Goal: Task Accomplishment & Management: Use online tool/utility

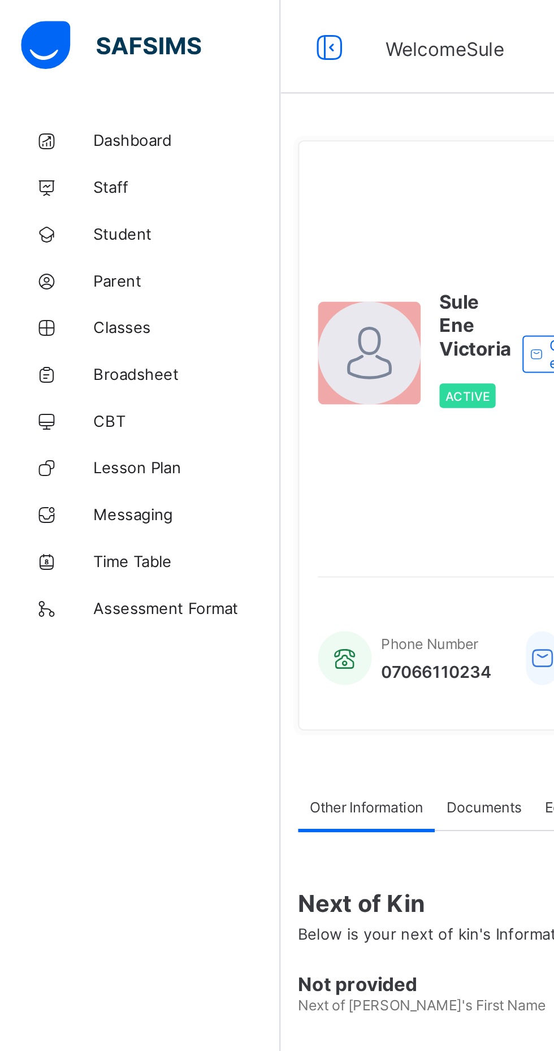
click at [68, 159] on span "Classes" at bounding box center [90, 158] width 90 height 9
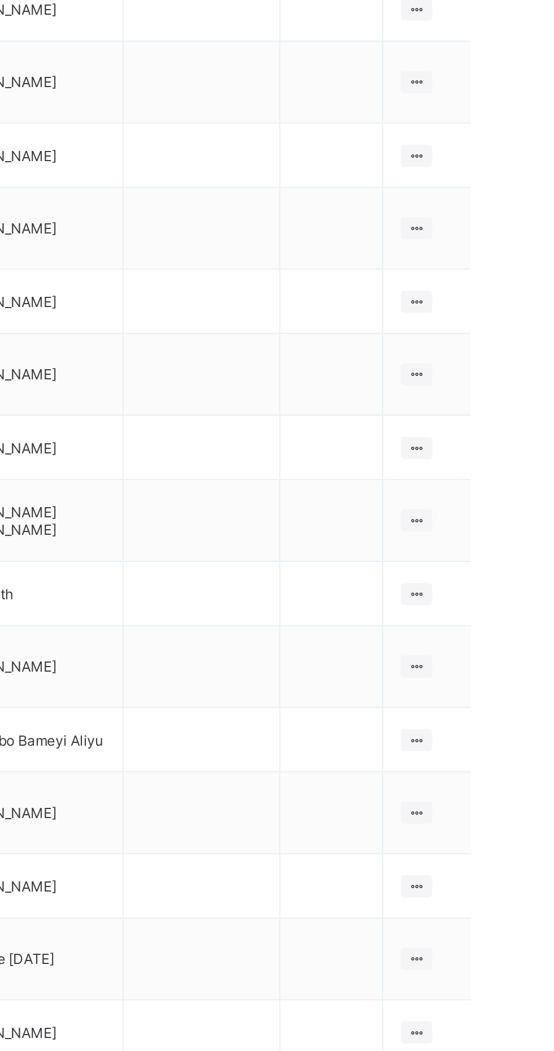
click at [0, 0] on ul "View Class Assign form Teacher" at bounding box center [0, 0] width 0 height 0
click at [0, 0] on div "View Class" at bounding box center [0, 0] width 0 height 0
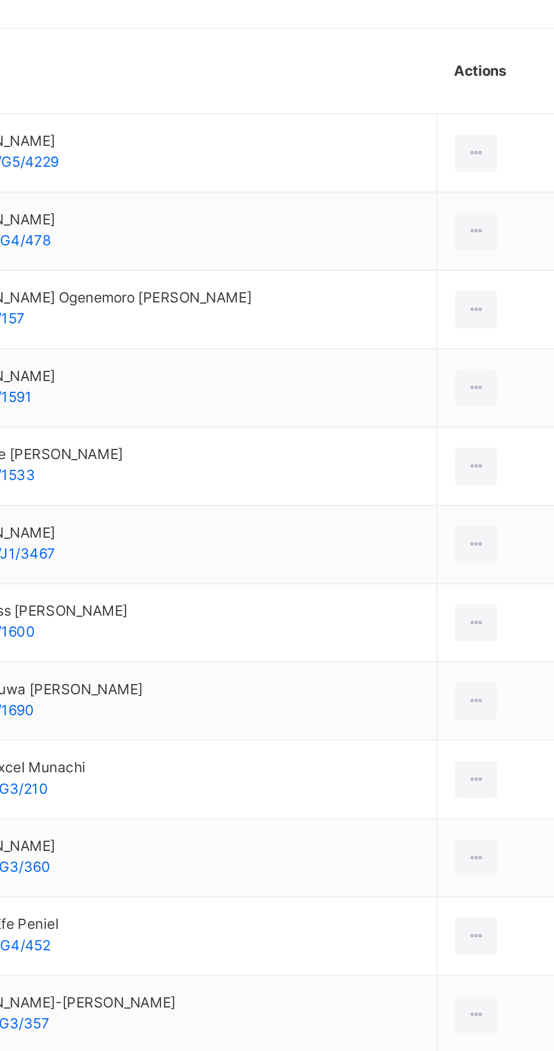
click at [487, 465] on icon at bounding box center [492, 463] width 10 height 10
click at [487, 463] on icon at bounding box center [492, 463] width 10 height 10
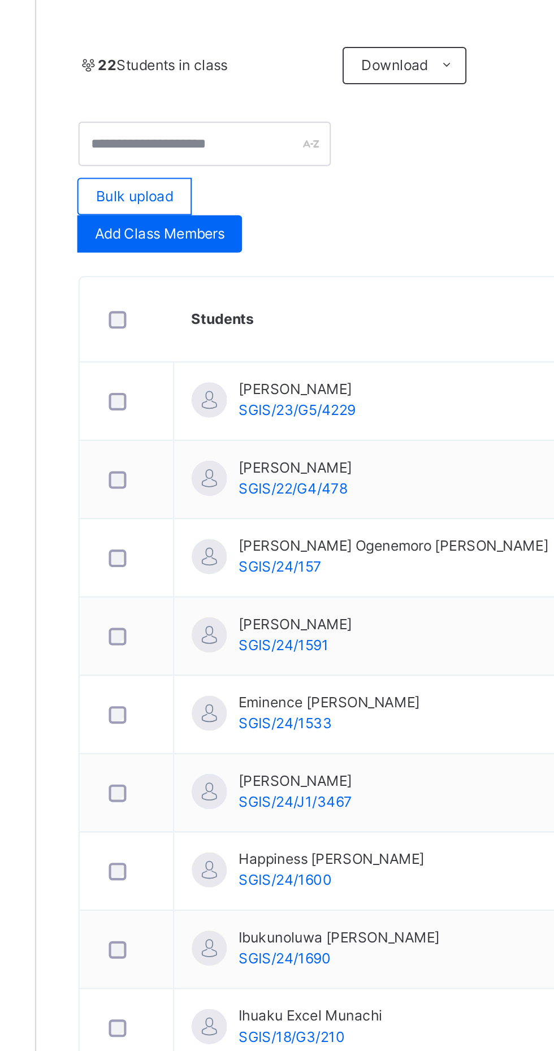
click at [288, 458] on span "[PERSON_NAME]" at bounding box center [261, 457] width 57 height 10
click at [334, 368] on div "View subject profile Bulk upload Add Class Members" at bounding box center [345, 359] width 378 height 63
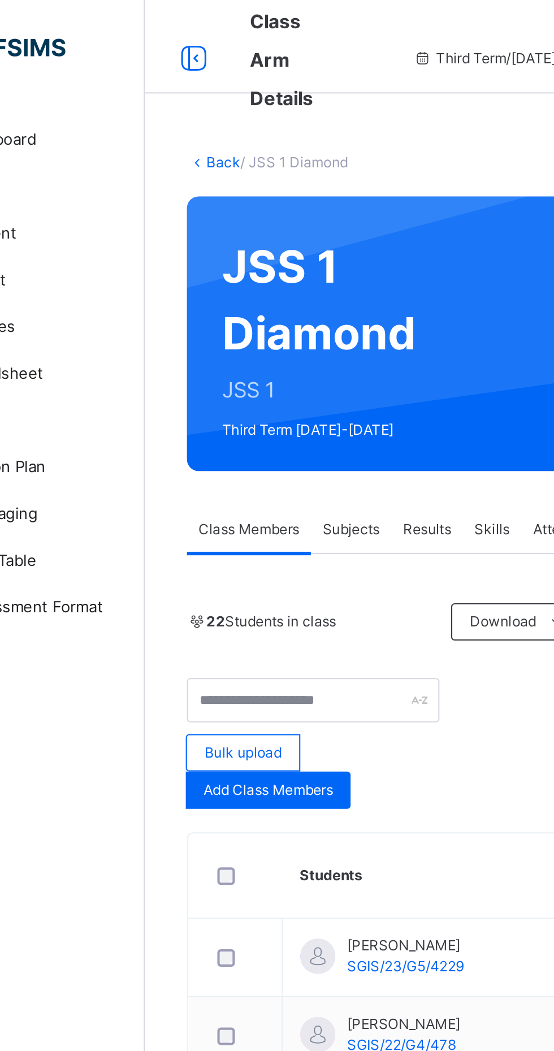
click at [274, 255] on span "Results" at bounding box center [272, 256] width 23 height 10
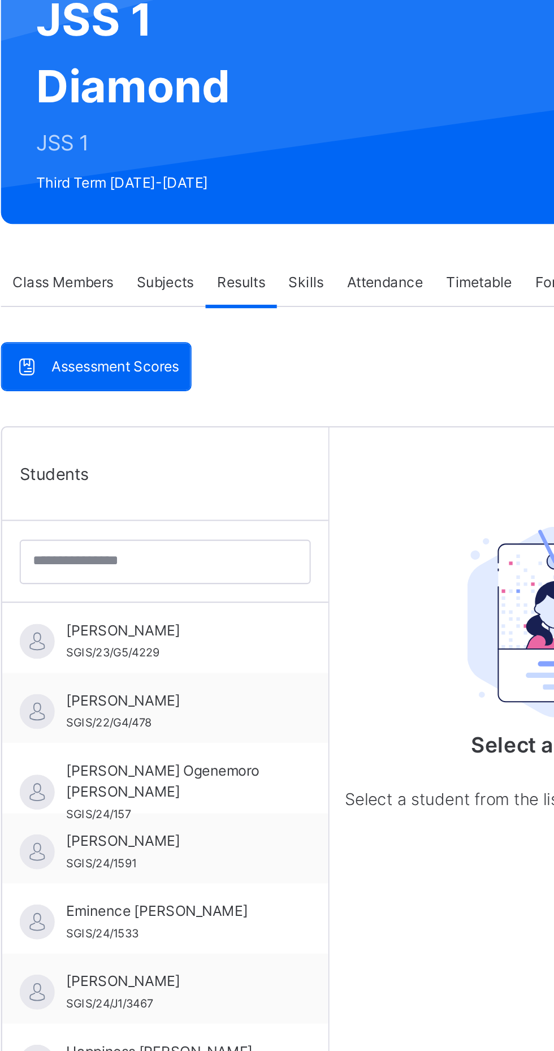
click at [277, 428] on span "[PERSON_NAME]" at bounding box center [238, 424] width 101 height 10
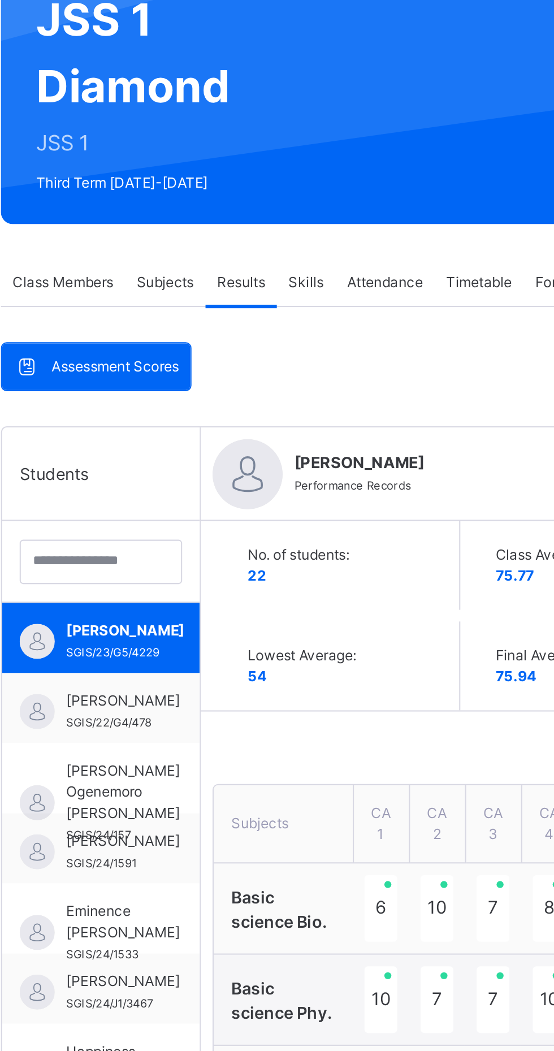
click at [302, 257] on span "Skills" at bounding box center [303, 256] width 17 height 10
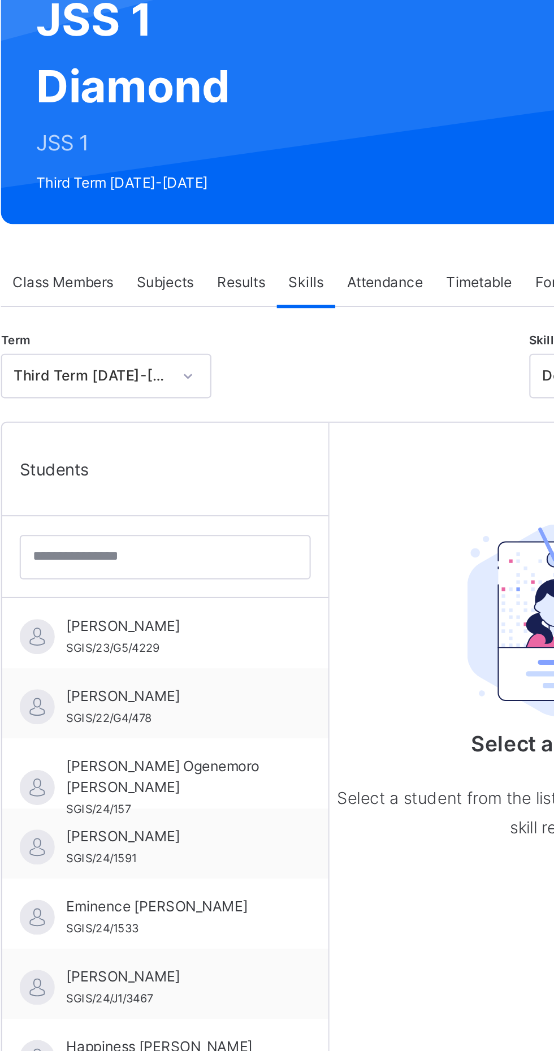
click at [271, 421] on span "[PERSON_NAME]" at bounding box center [238, 422] width 101 height 10
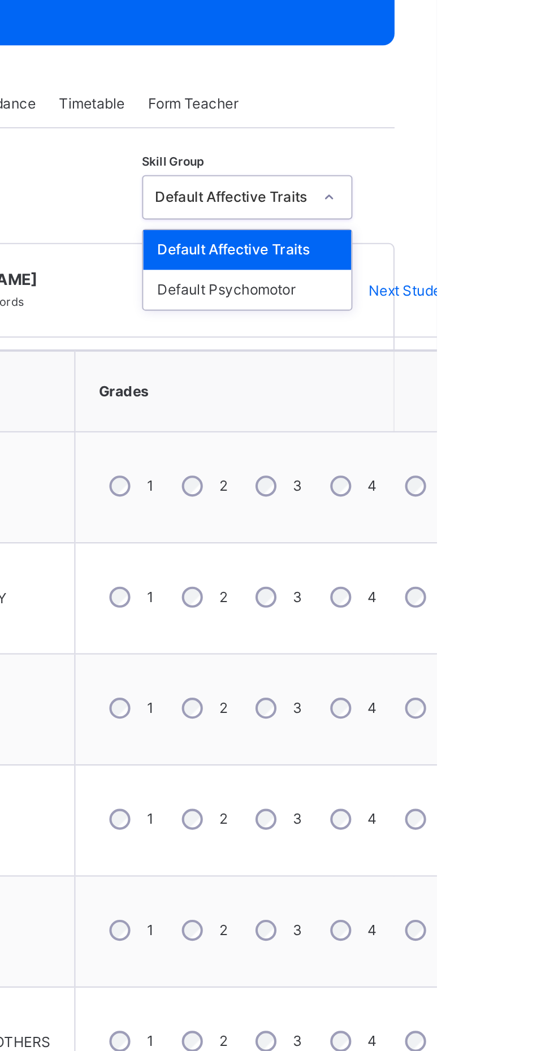
click at [470, 346] on div "Default Psychomotor" at bounding box center [462, 345] width 101 height 19
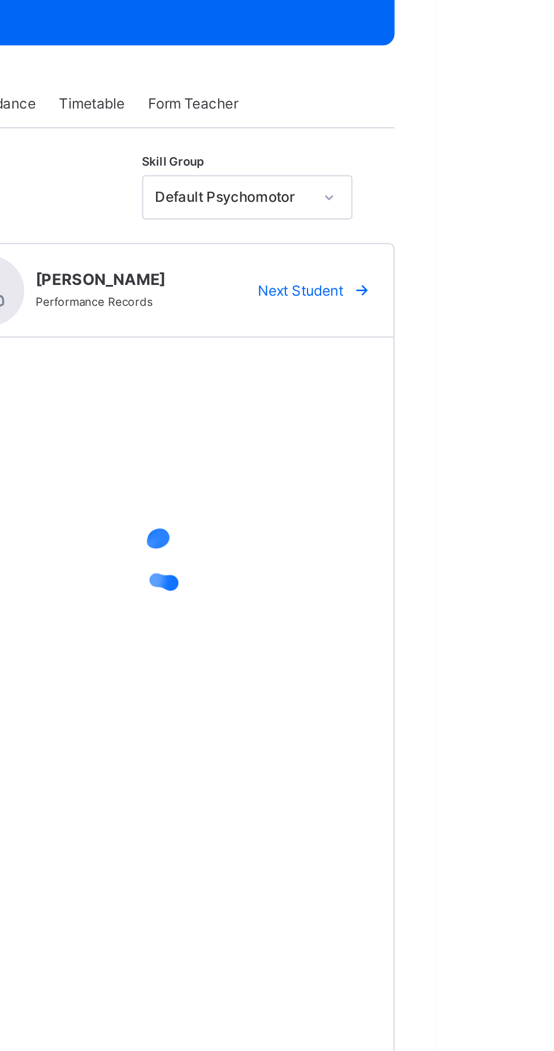
click at [459, 347] on div "Next Student" at bounding box center [492, 346] width 69 height 18
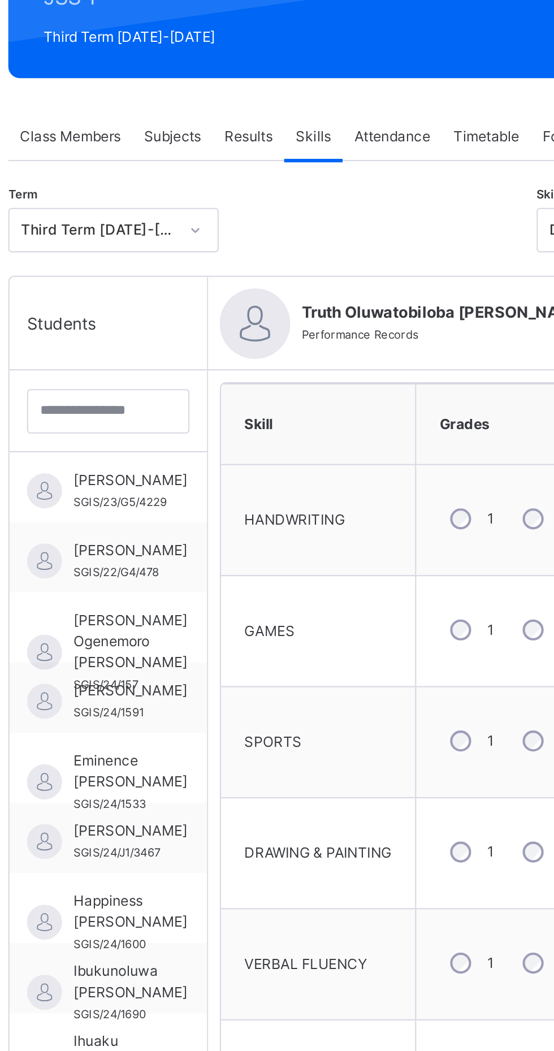
click at [215, 424] on span "[PERSON_NAME]" at bounding box center [215, 422] width 55 height 10
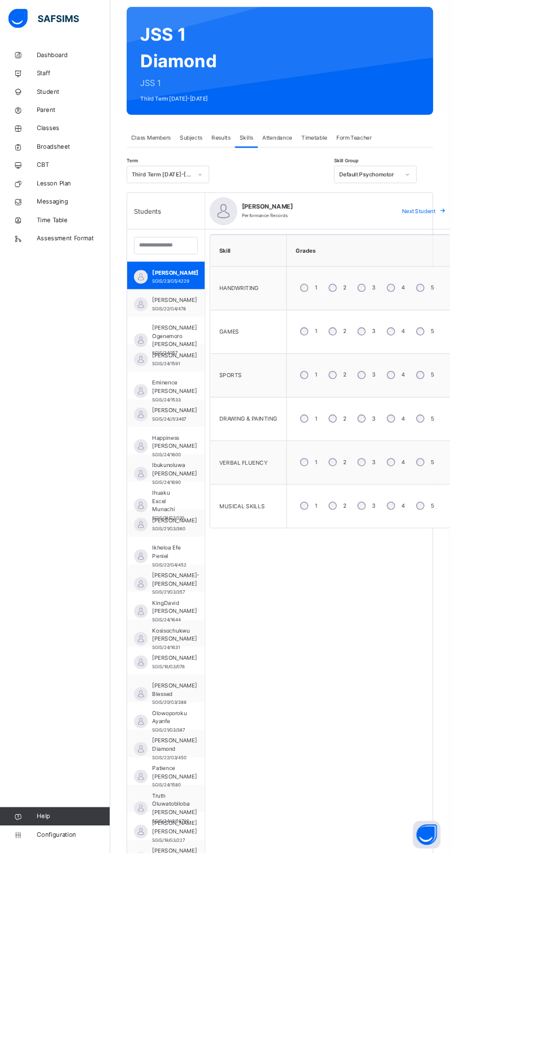
scroll to position [85, 0]
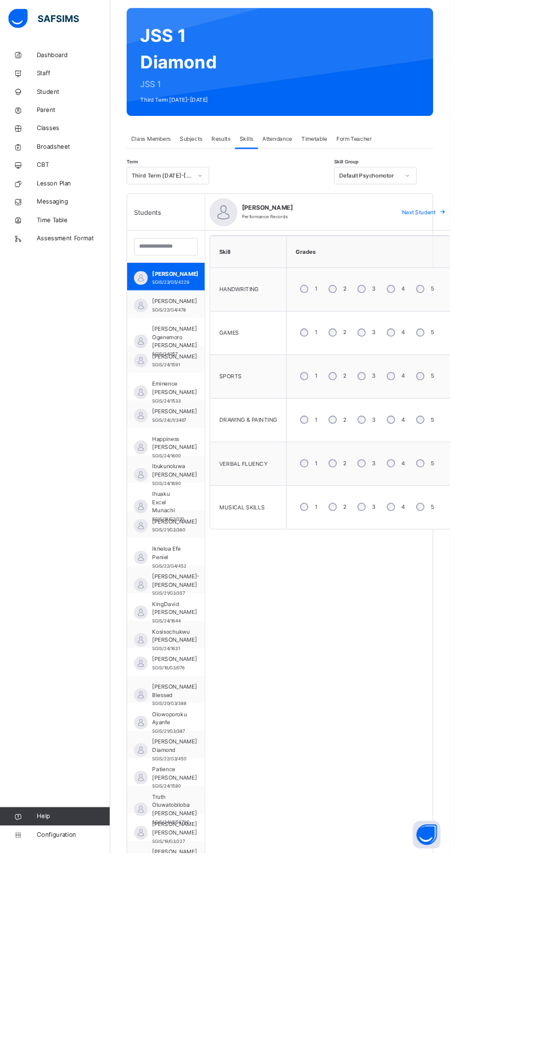
click at [470, 1050] on div "Skill Grades HANDWRITING 1 2 3 4 5 GAMES 1 2 3 4 5 SPORTS 1 2 3 4 5 DRAWING & P…" at bounding box center [407, 786] width 308 height 1005
click at [206, 376] on span "[PERSON_NAME]" at bounding box center [215, 371] width 55 height 10
click at [220, 419] on span "[PERSON_NAME] Ogenemoro [PERSON_NAME]" at bounding box center [215, 415] width 55 height 31
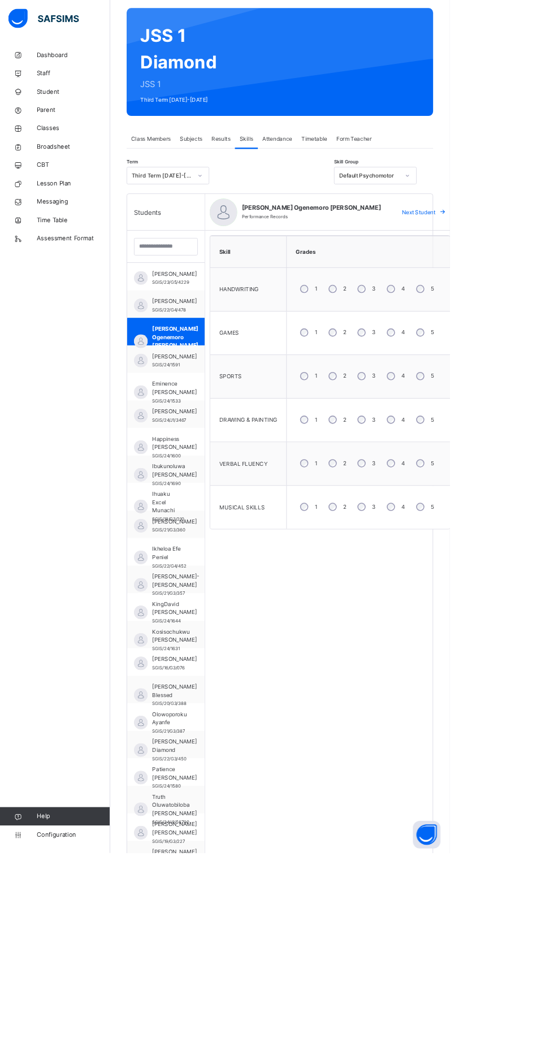
click at [174, 453] on img at bounding box center [173, 444] width 17 height 17
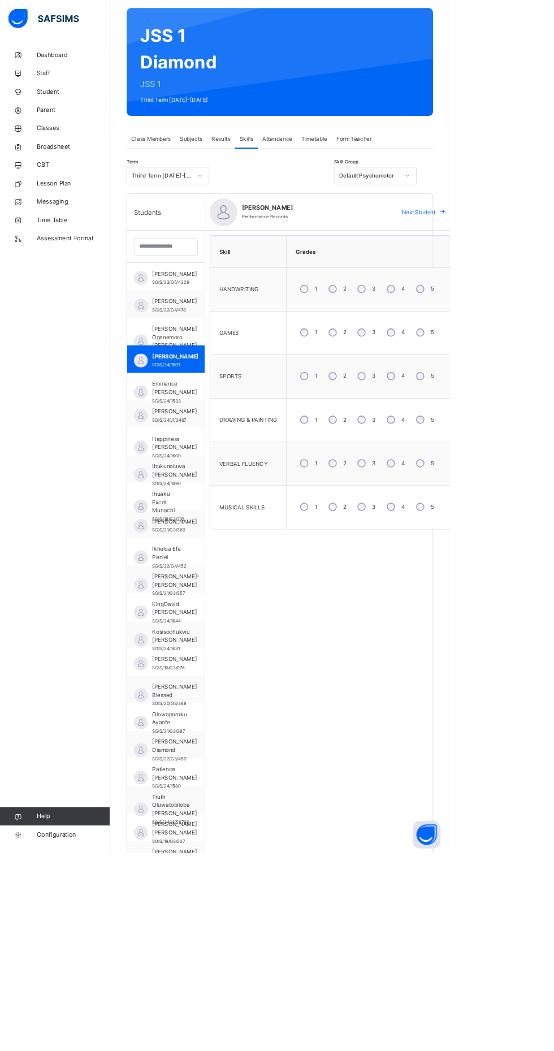
click at [192, 482] on span "Eminence [PERSON_NAME]" at bounding box center [215, 478] width 55 height 20
click at [195, 512] on span "[PERSON_NAME]" at bounding box center [215, 507] width 55 height 10
click at [197, 550] on span "Happiness [PERSON_NAME]" at bounding box center [215, 546] width 55 height 20
click at [190, 578] on span "Ibukunoluwa [PERSON_NAME]" at bounding box center [215, 580] width 55 height 20
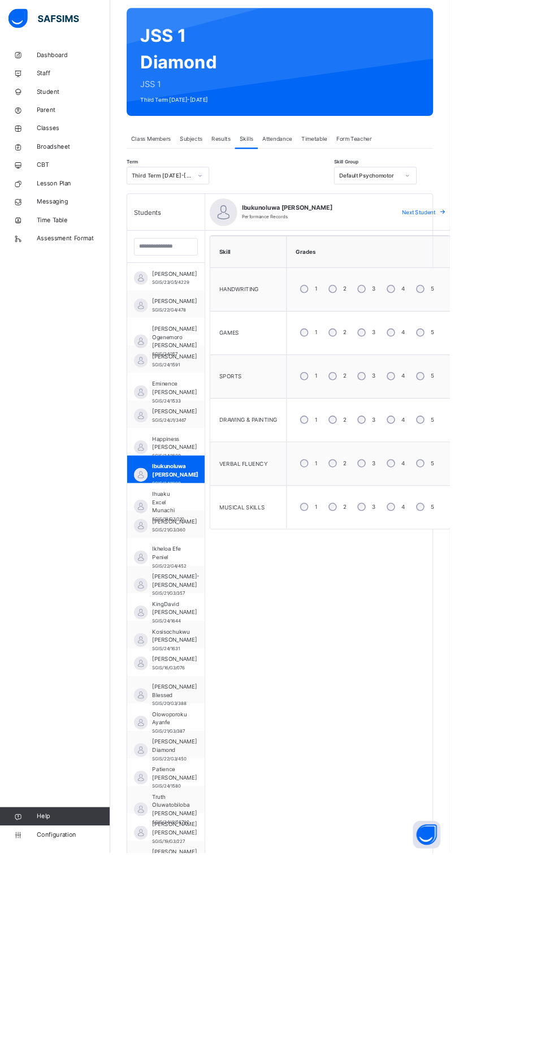
click at [66, 156] on span "Classes" at bounding box center [90, 158] width 90 height 11
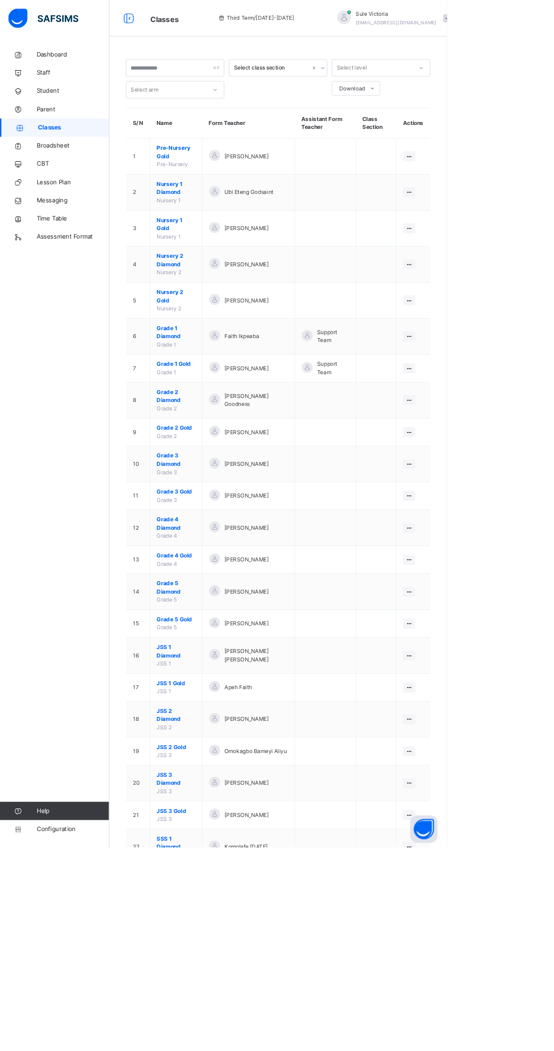
click at [507, 848] on icon at bounding box center [507, 852] width 10 height 8
click at [0, 0] on div "View Class" at bounding box center [0, 0] width 0 height 0
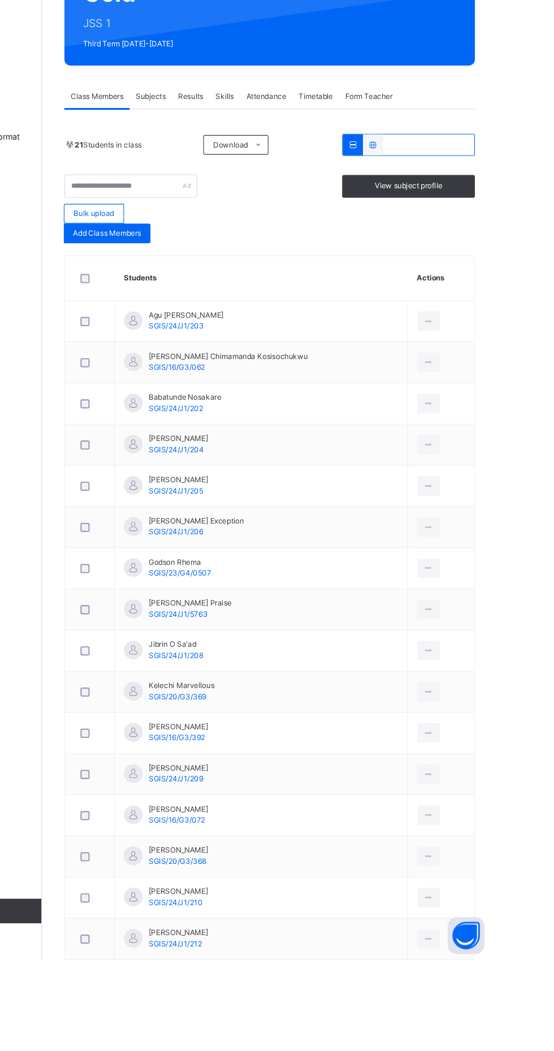
click at [270, 253] on span "Results" at bounding box center [272, 256] width 23 height 10
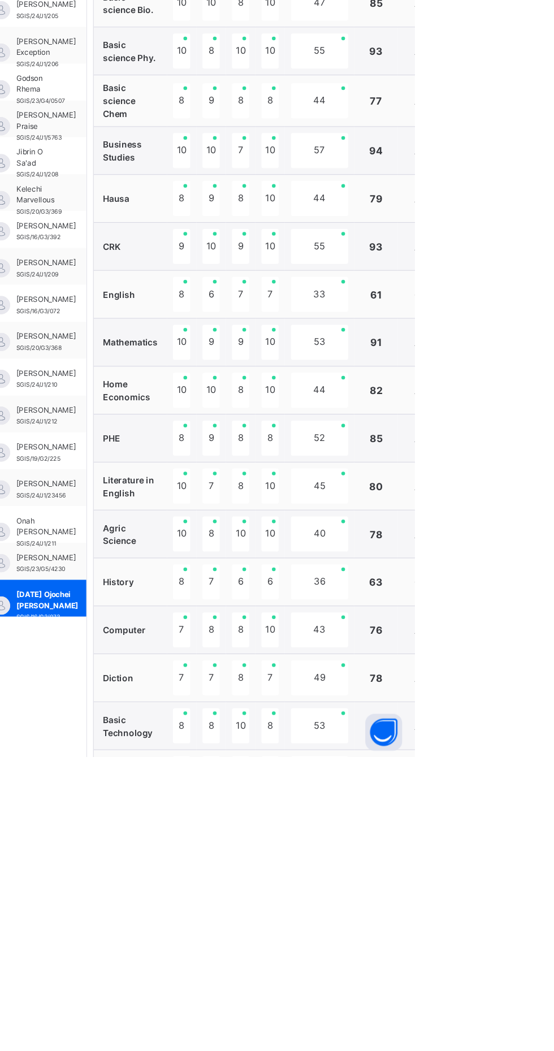
scroll to position [201, 0]
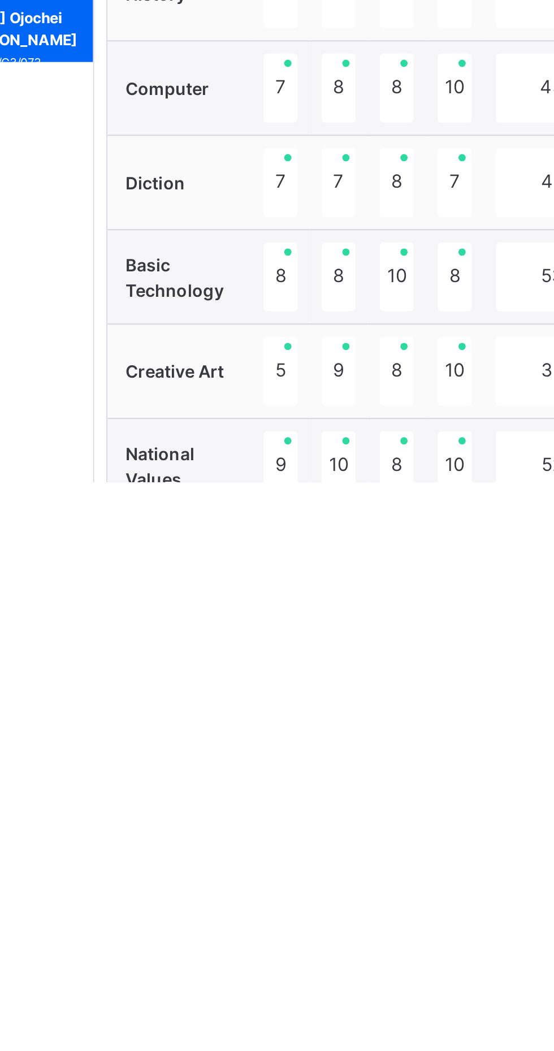
scroll to position [307, 0]
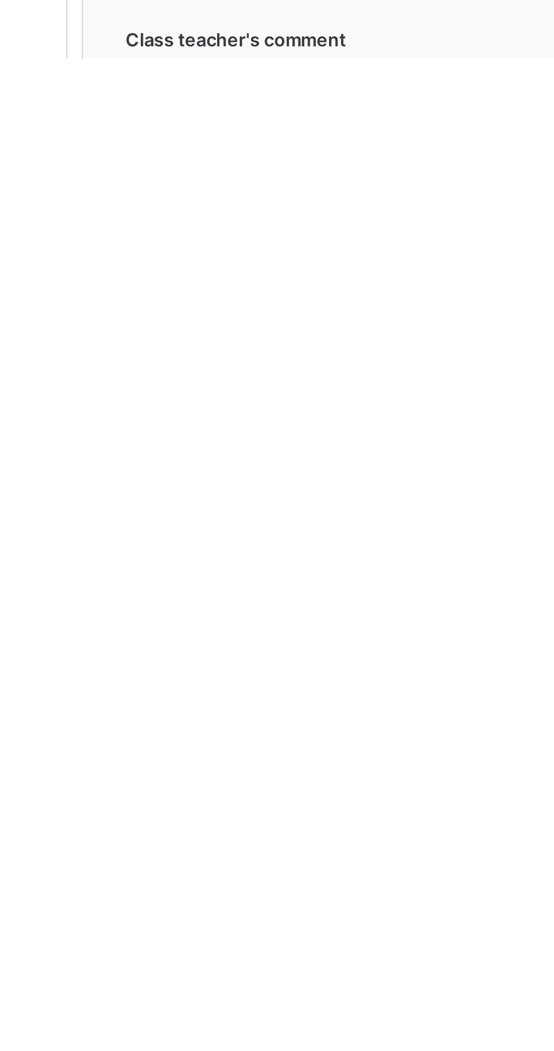
scroll to position [307, 0]
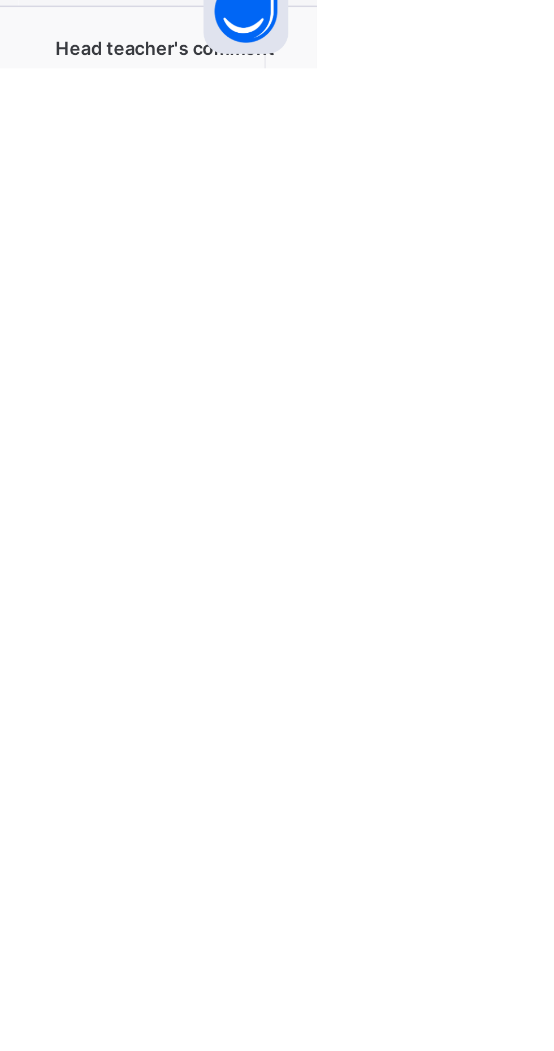
type textarea "**********"
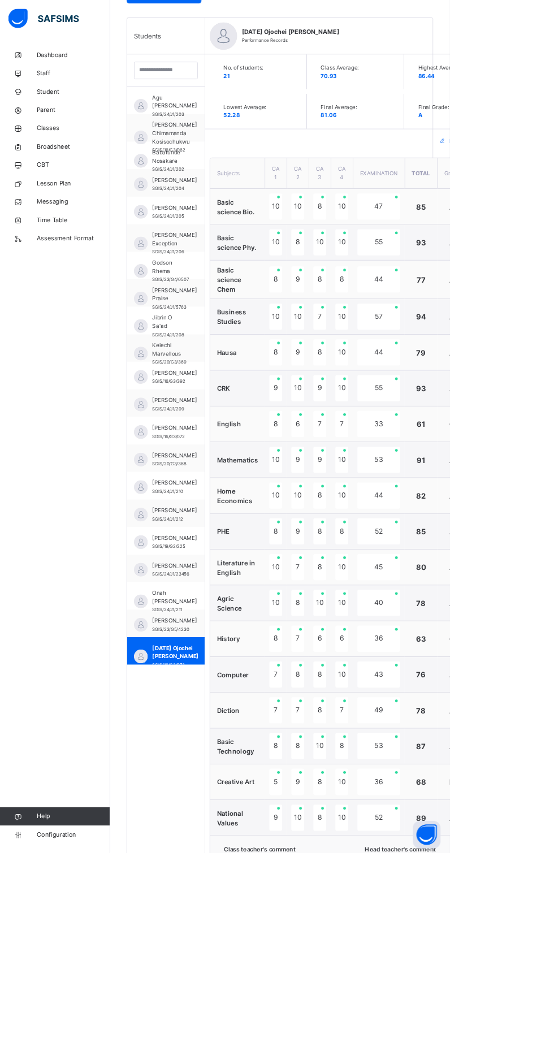
scroll to position [304, 0]
click at [217, 125] on span "Agu [PERSON_NAME]" at bounding box center [215, 125] width 55 height 20
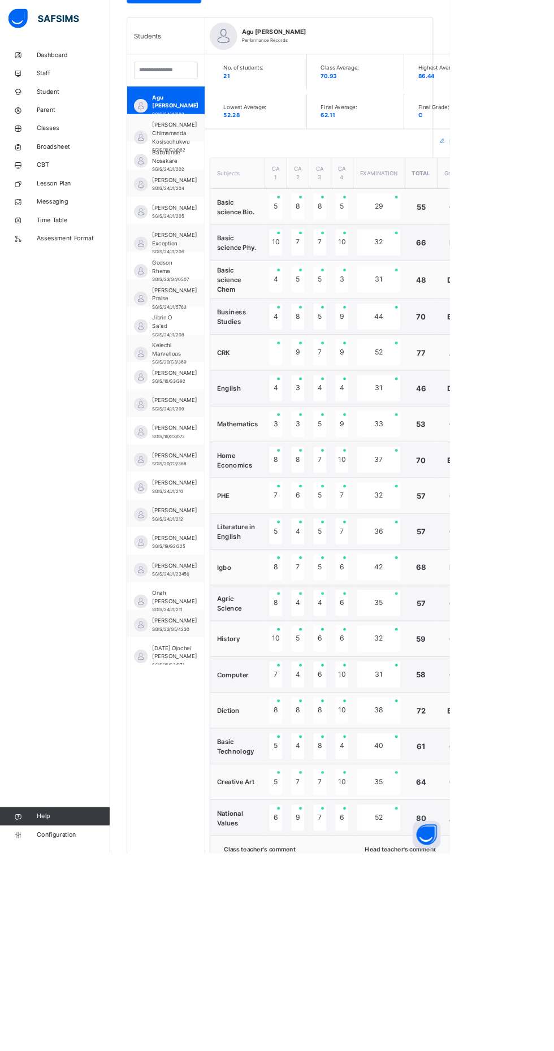
click at [342, 423] on div at bounding box center [340, 434] width 16 height 32
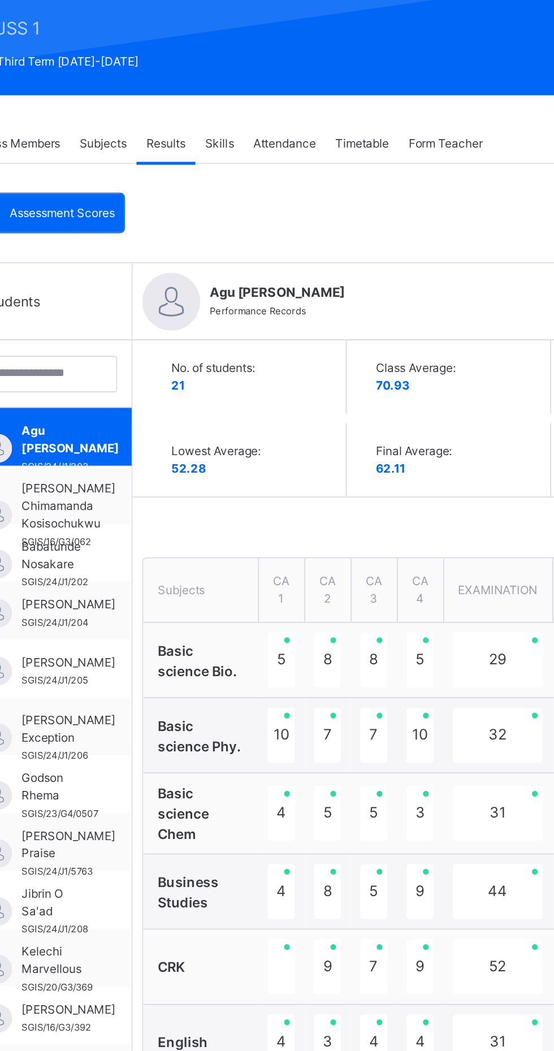
scroll to position [151, 0]
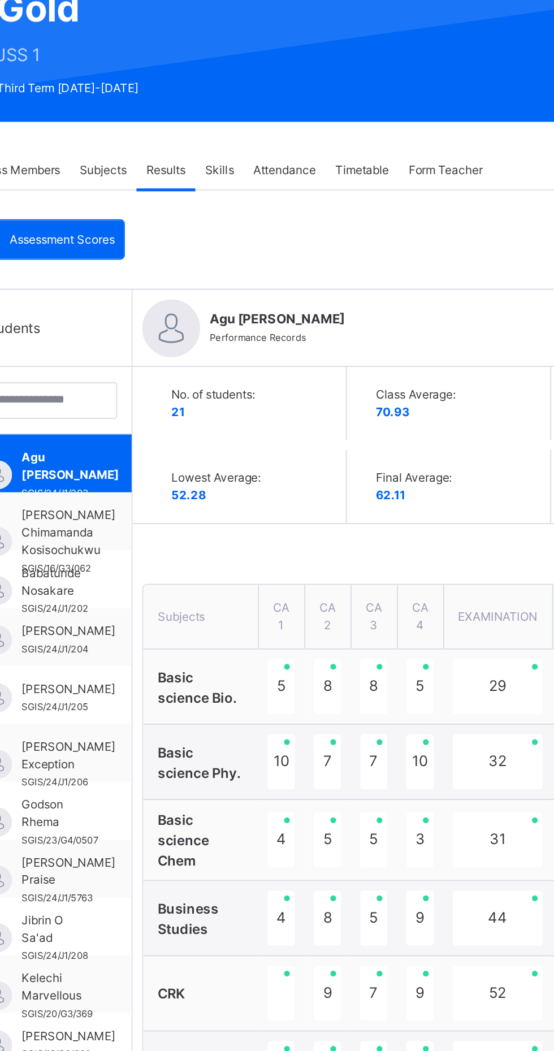
click at [244, 105] on span "Subjects" at bounding box center [236, 105] width 28 height 10
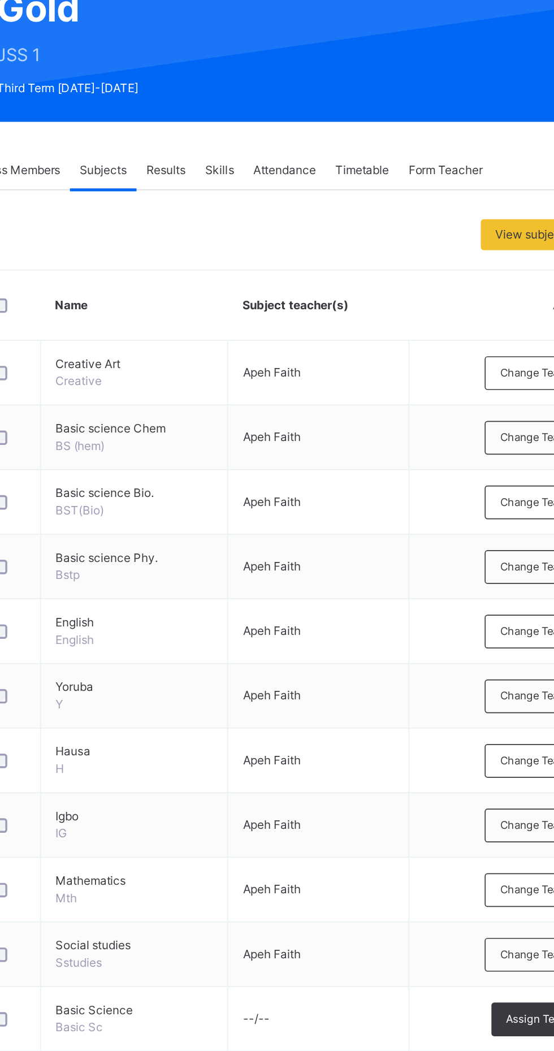
scroll to position [6, 0]
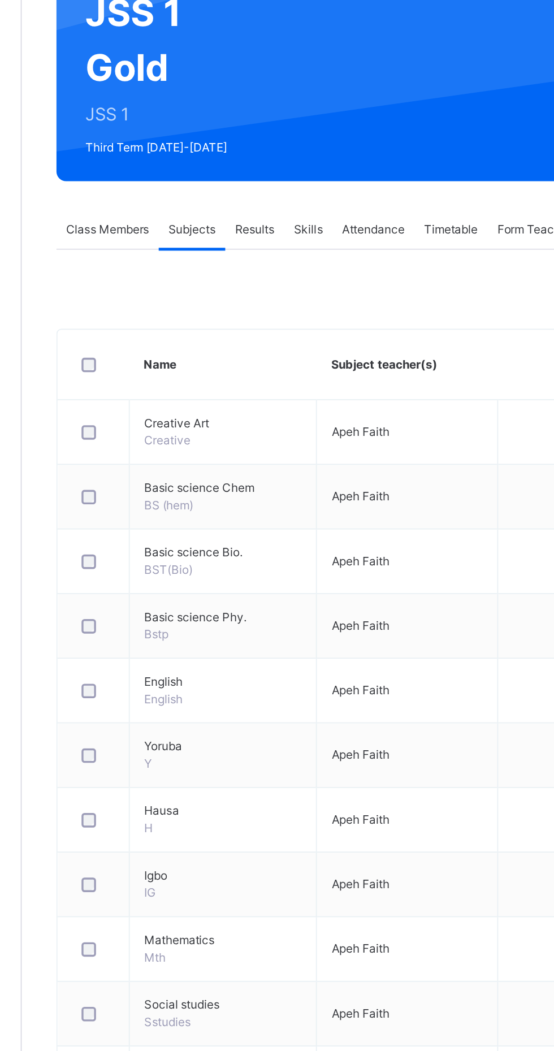
click at [274, 250] on span "Results" at bounding box center [272, 250] width 23 height 10
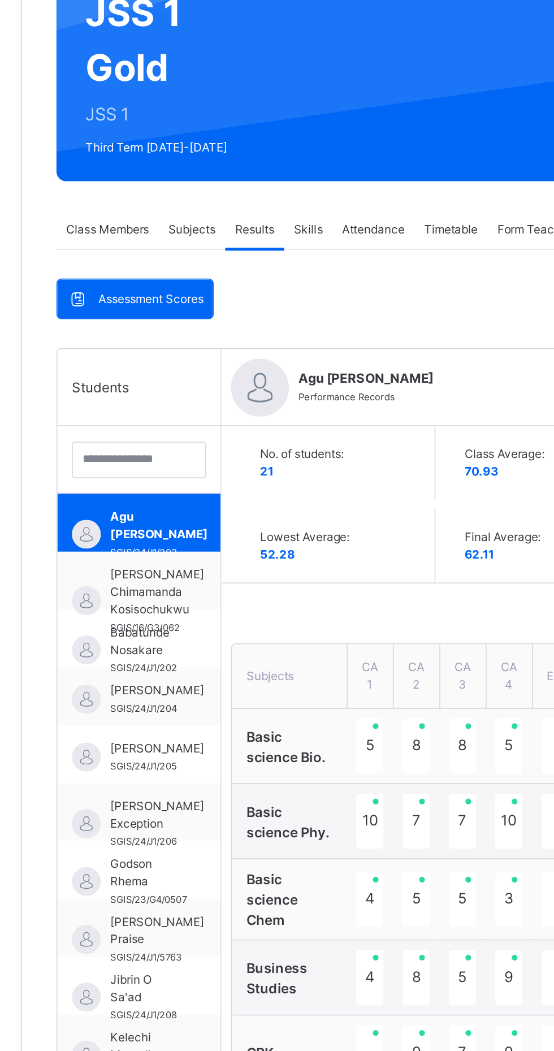
click at [244, 246] on span "Subjects" at bounding box center [236, 250] width 28 height 10
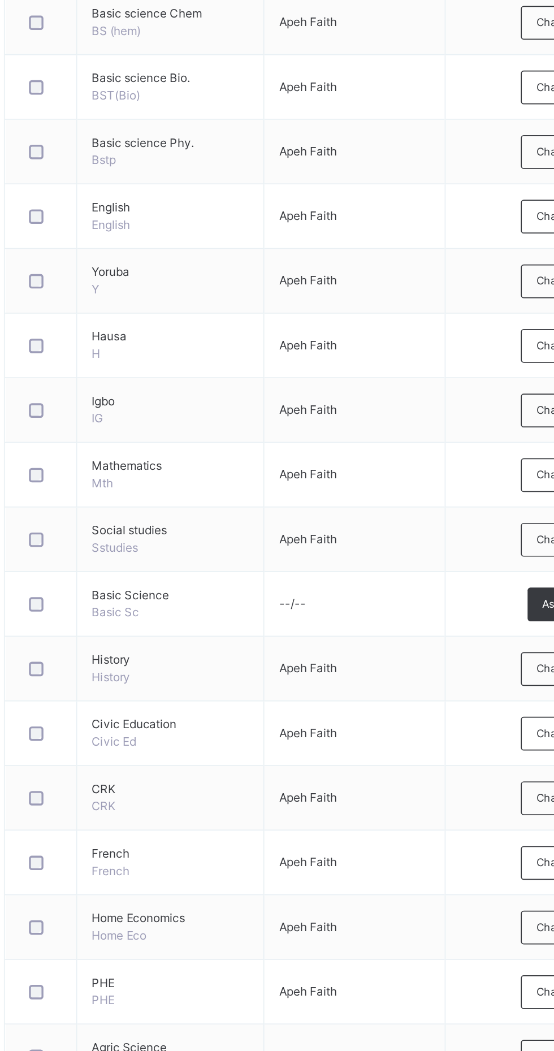
click at [256, 860] on span "CRK" at bounding box center [253, 856] width 92 height 10
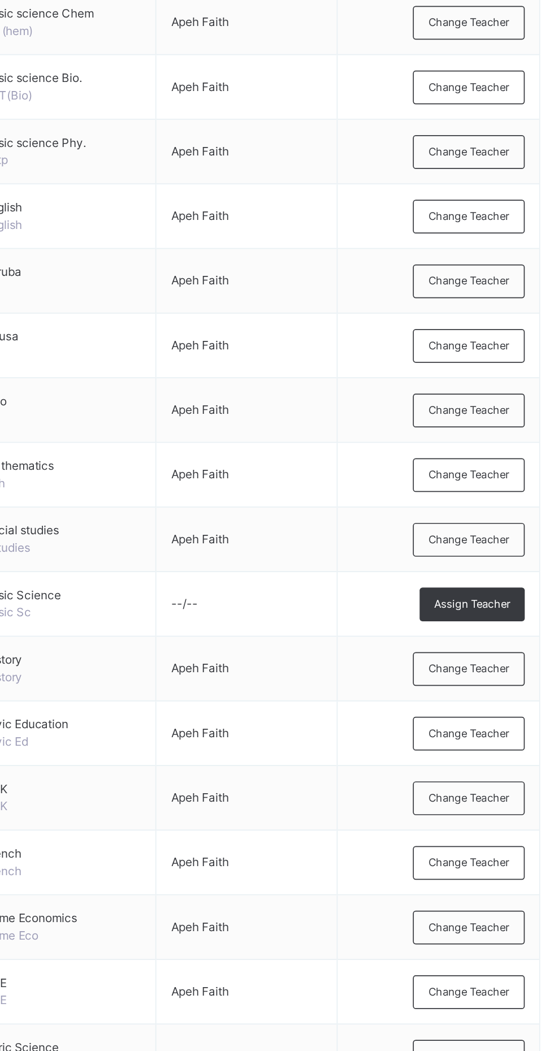
click at [348, 857] on span "Apeh Faith" at bounding box center [334, 861] width 34 height 8
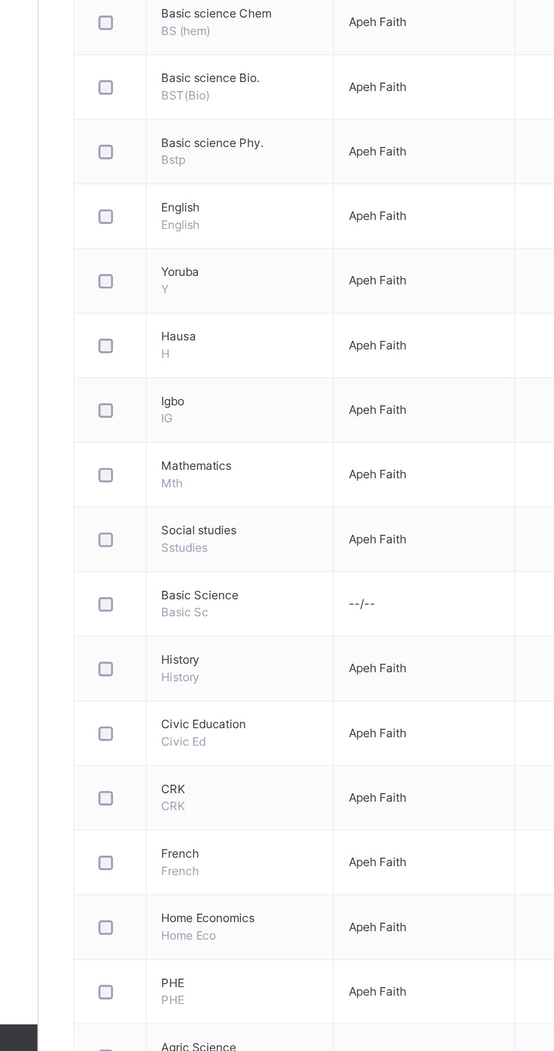
click at [232, 862] on td "CRK CRK" at bounding box center [254, 862] width 110 height 38
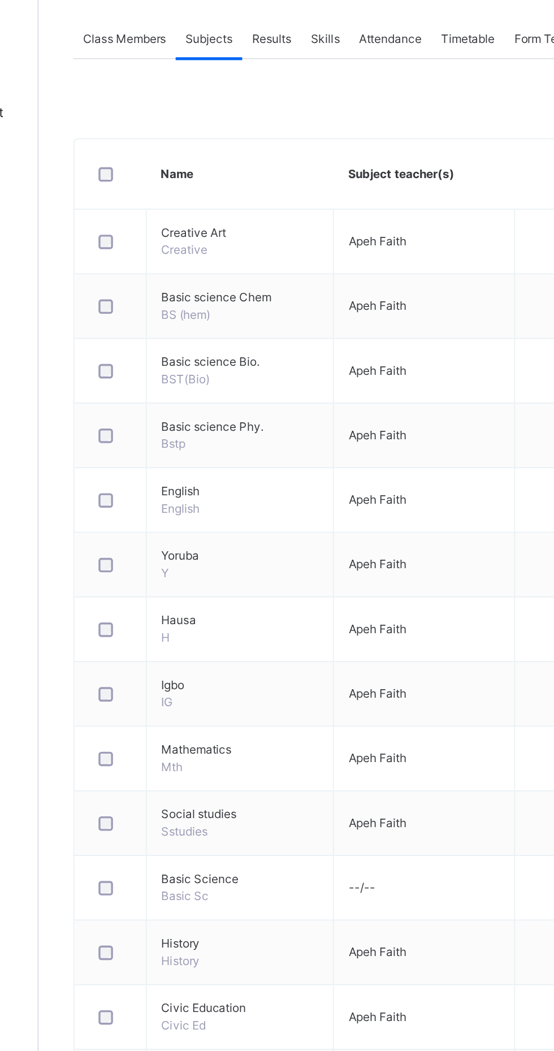
scroll to position [0, 0]
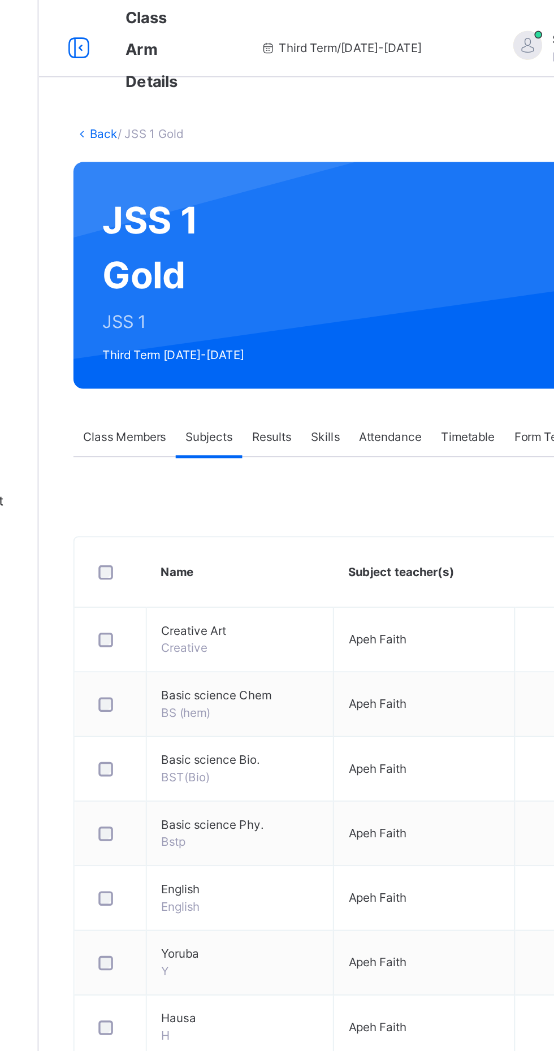
click at [277, 253] on span "Results" at bounding box center [272, 256] width 23 height 10
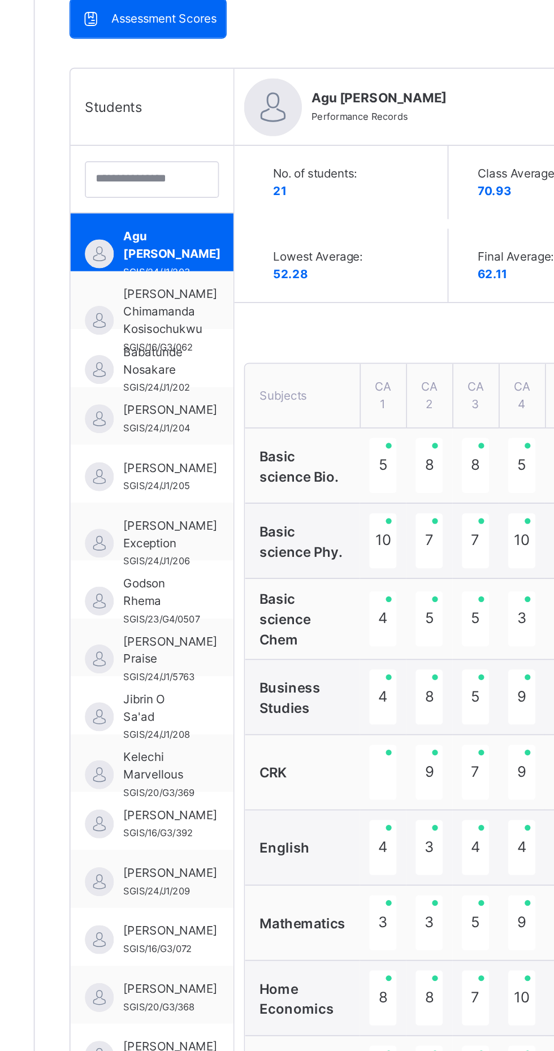
click at [342, 728] on div at bounding box center [340, 738] width 16 height 32
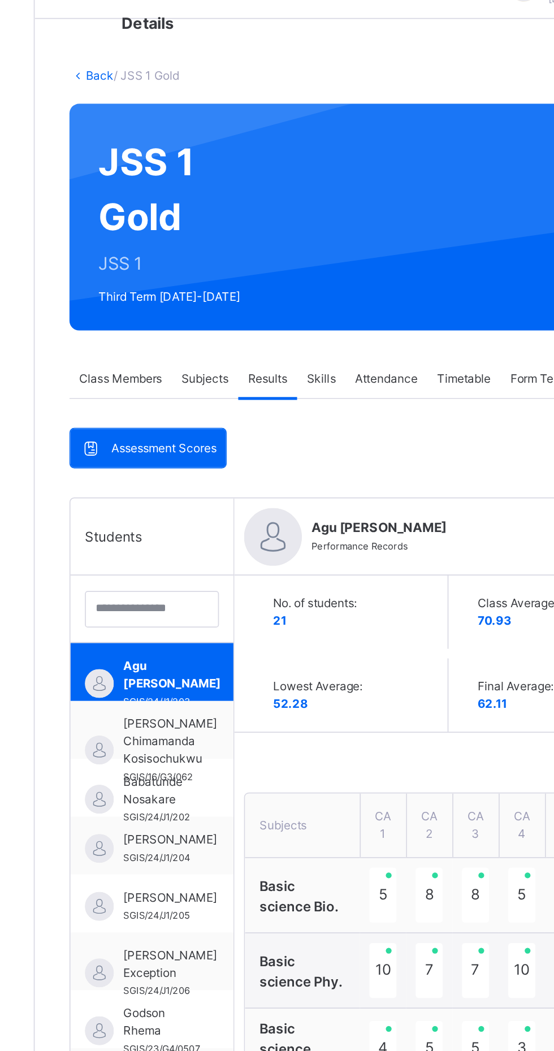
click at [234, 258] on span "Subjects" at bounding box center [236, 256] width 28 height 10
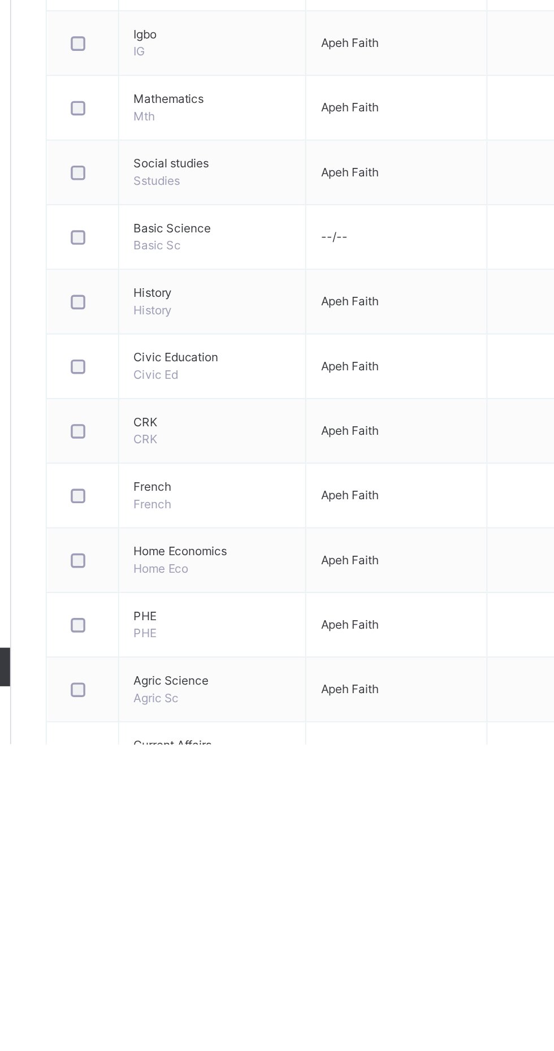
click at [267, 874] on td "CRK CRK" at bounding box center [254, 867] width 110 height 38
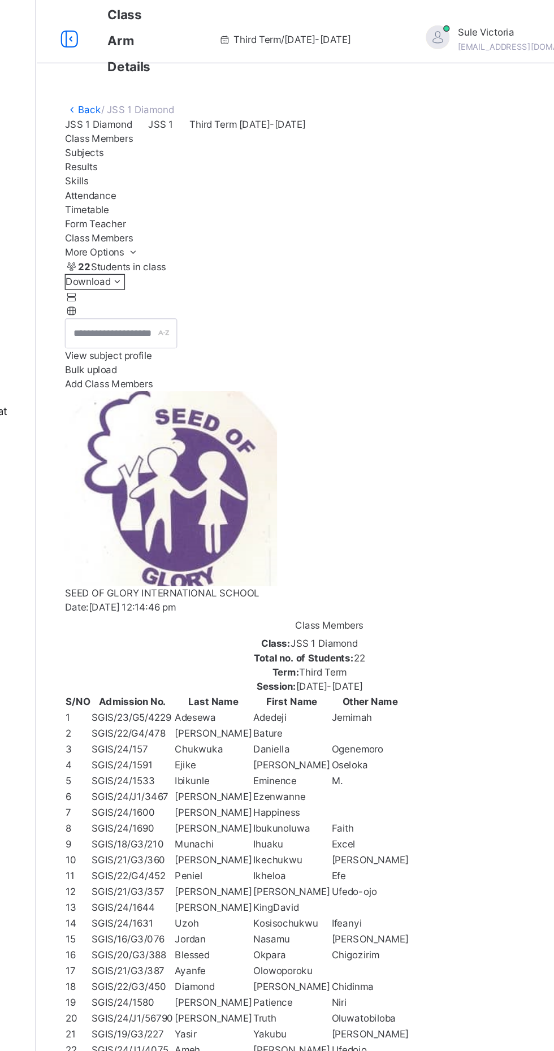
click at [179, 123] on span "Results" at bounding box center [167, 119] width 23 height 8
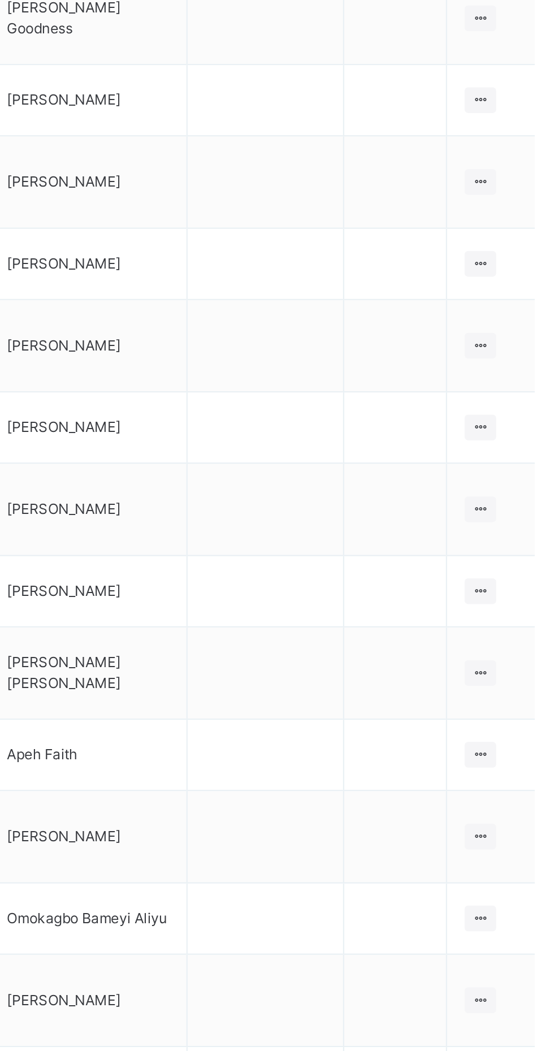
click at [507, 848] on icon at bounding box center [507, 852] width 10 height 8
click at [0, 0] on div "View Class" at bounding box center [0, 0] width 0 height 0
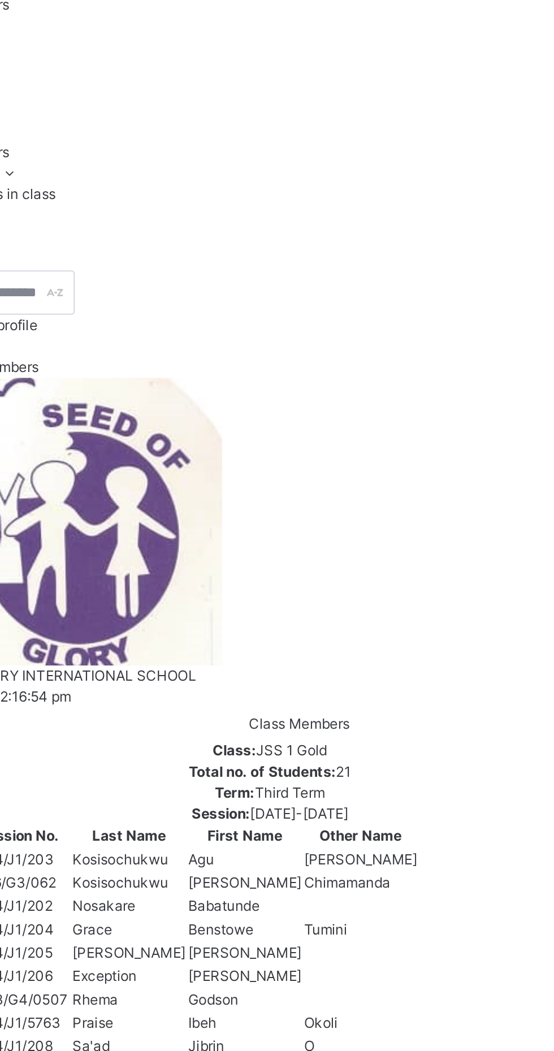
click at [179, 123] on span "Results" at bounding box center [167, 119] width 23 height 8
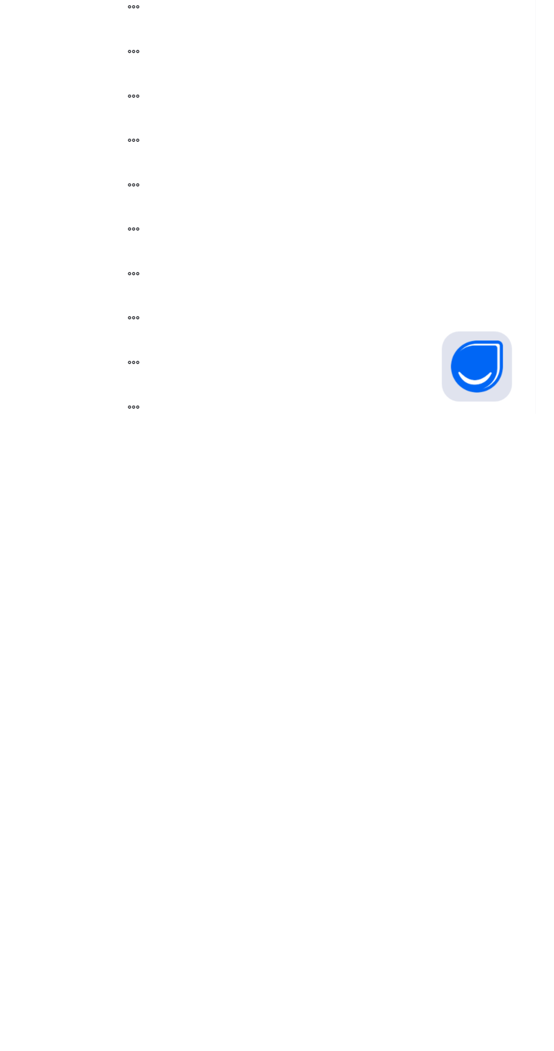
scroll to position [201, 0]
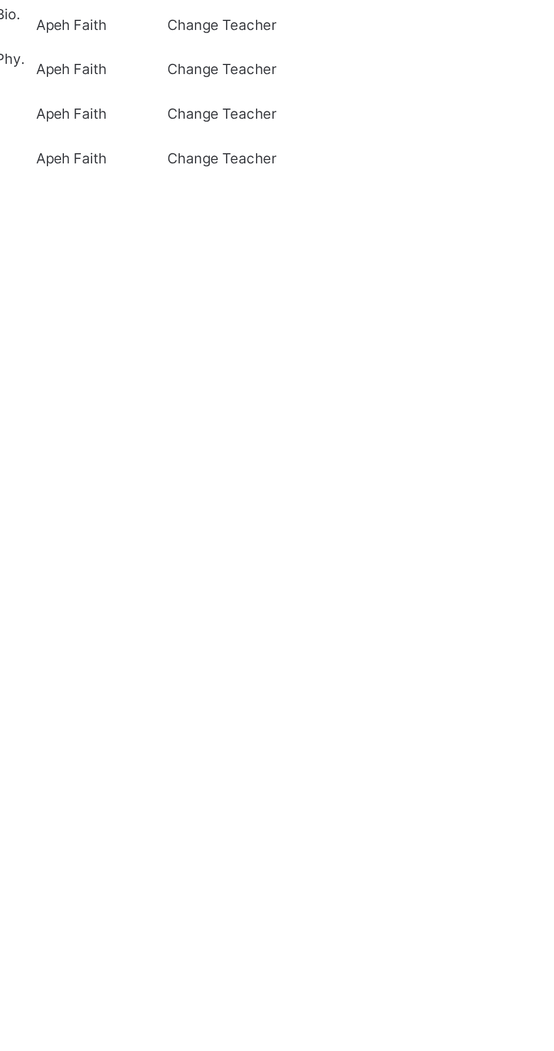
scroll to position [307, 0]
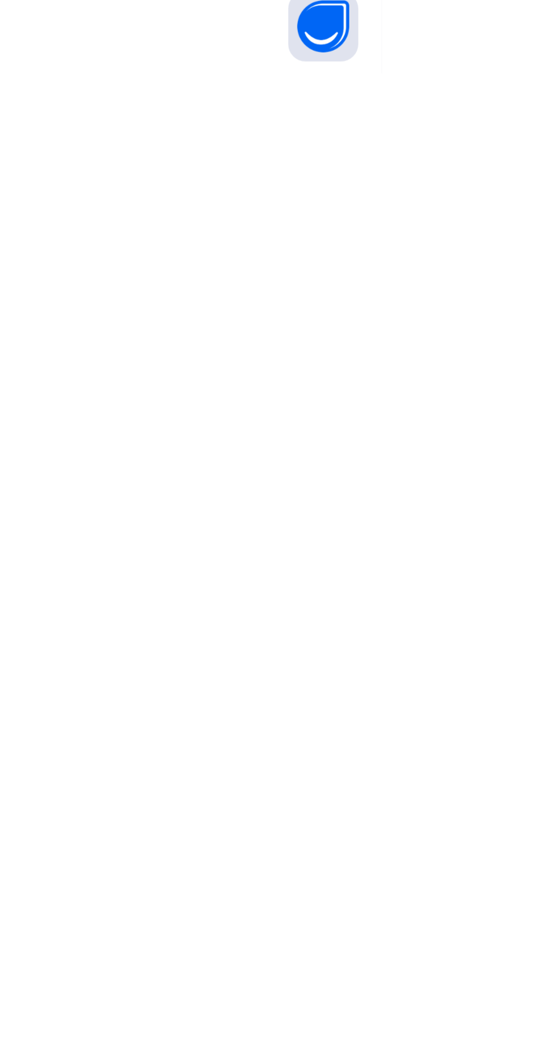
type textarea "**********"
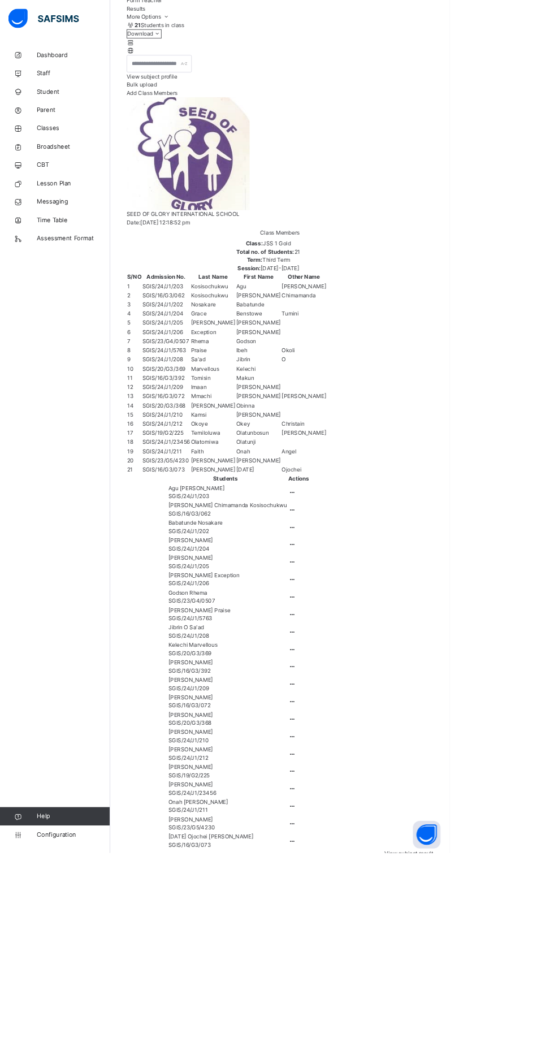
scroll to position [0, 0]
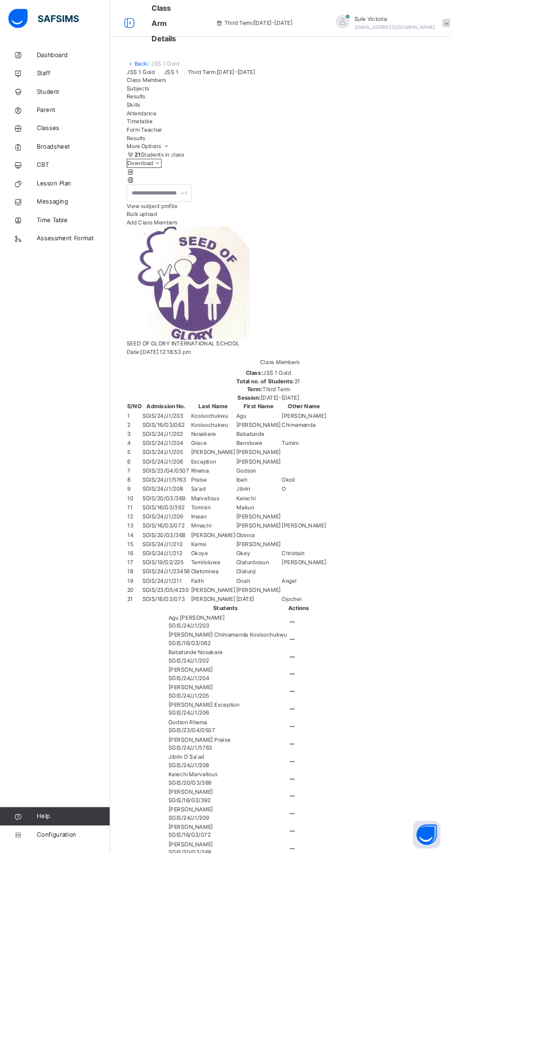
click at [184, 113] on span "Subjects" at bounding box center [170, 109] width 28 height 8
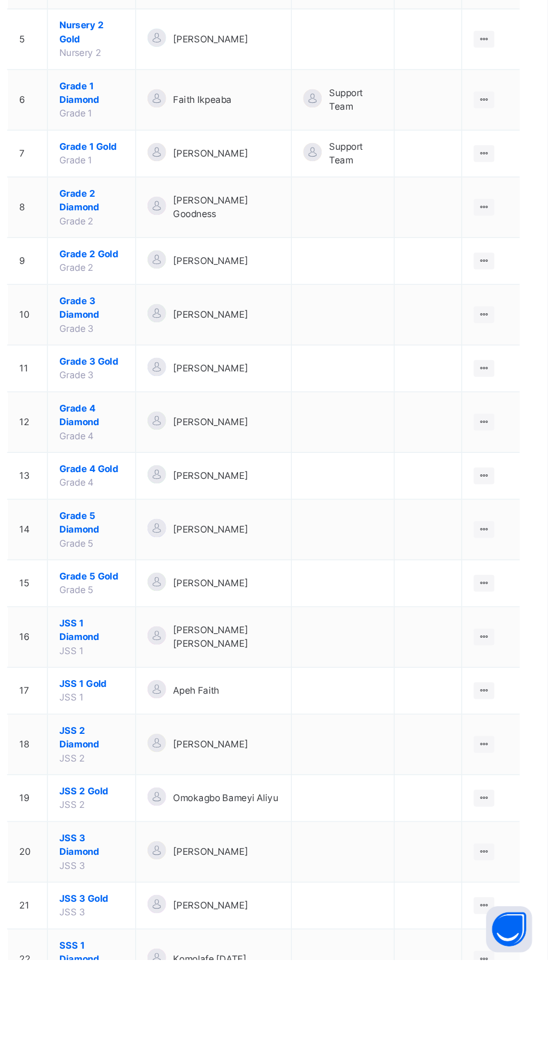
click at [508, 808] on icon at bounding box center [507, 812] width 10 height 8
click at [0, 0] on div "View Class" at bounding box center [0, 0] width 0 height 0
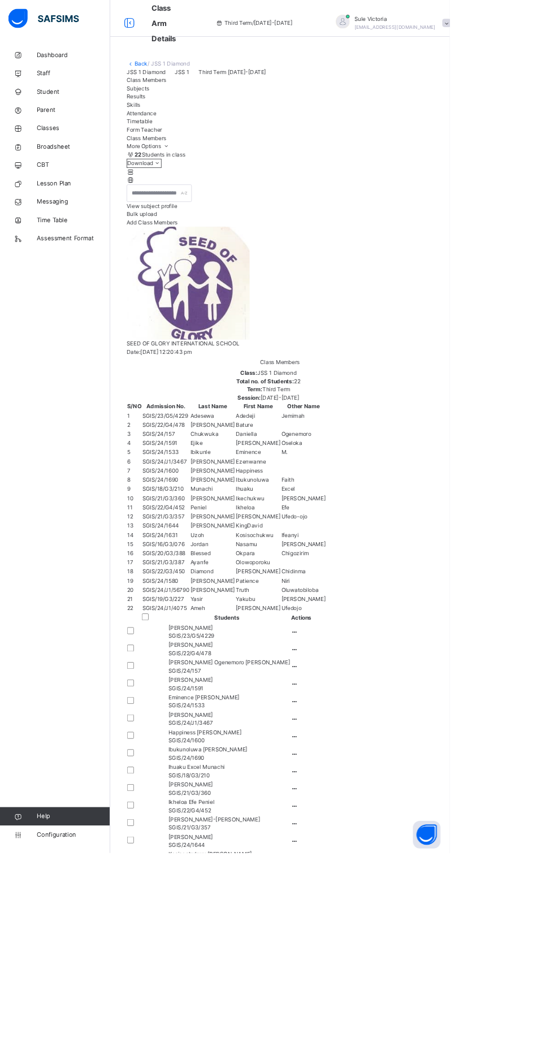
click at [179, 123] on span "Results" at bounding box center [167, 119] width 23 height 8
click at [173, 133] on span "Skills" at bounding box center [164, 129] width 17 height 8
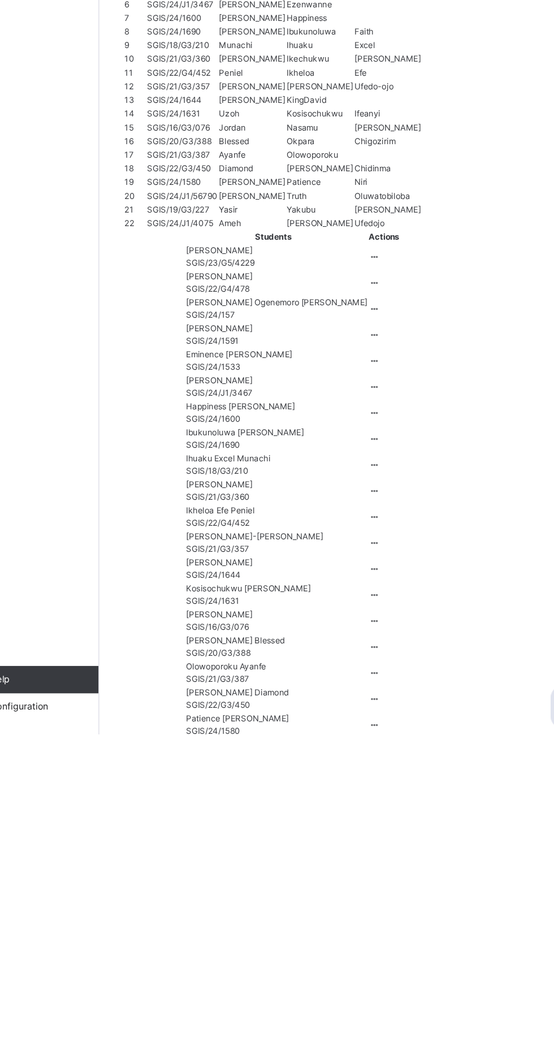
scroll to position [155, 0]
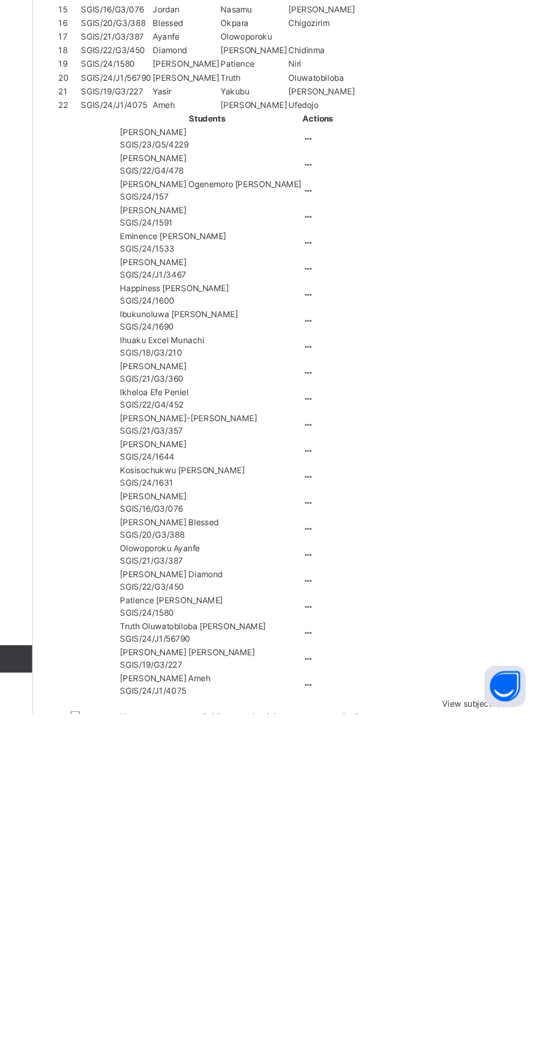
scroll to position [201, 0]
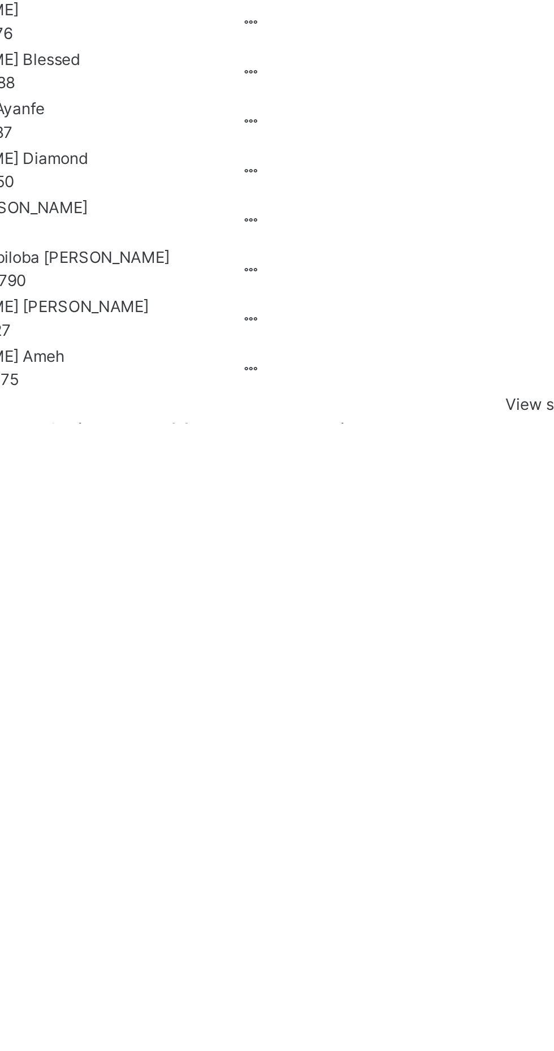
scroll to position [289, 0]
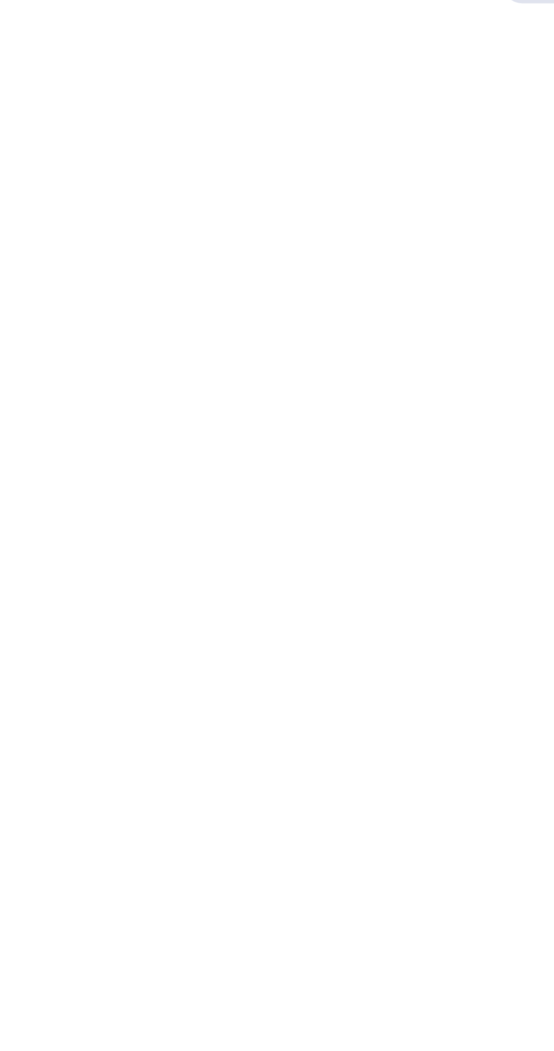
scroll to position [307, 0]
type textarea "**********"
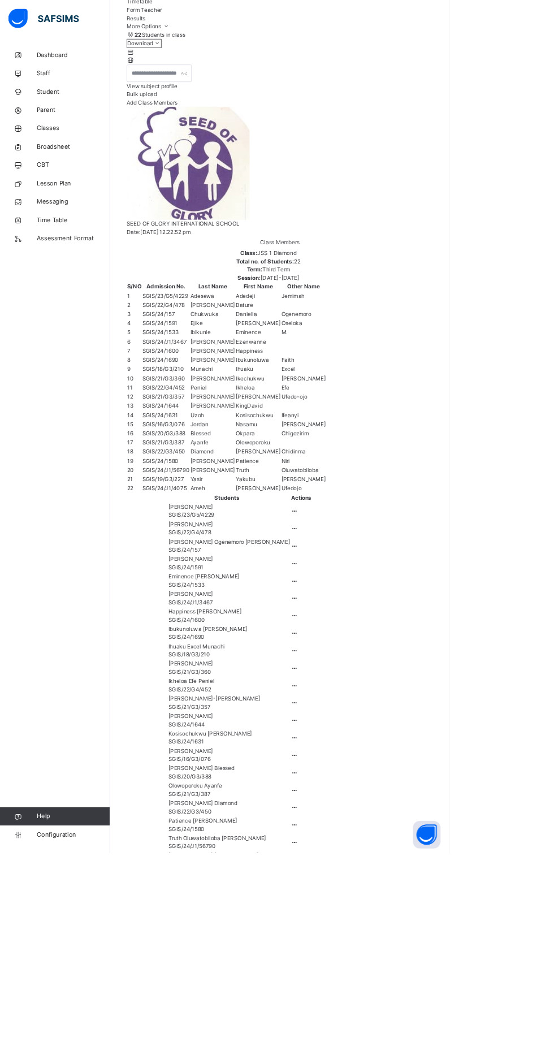
scroll to position [201, 0]
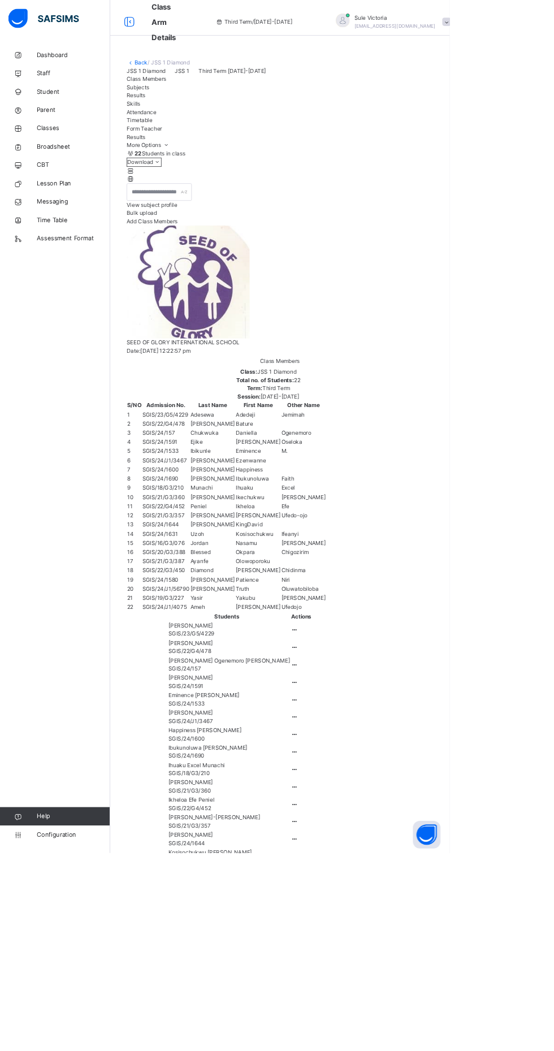
click at [173, 132] on span "Skills" at bounding box center [164, 128] width 17 height 8
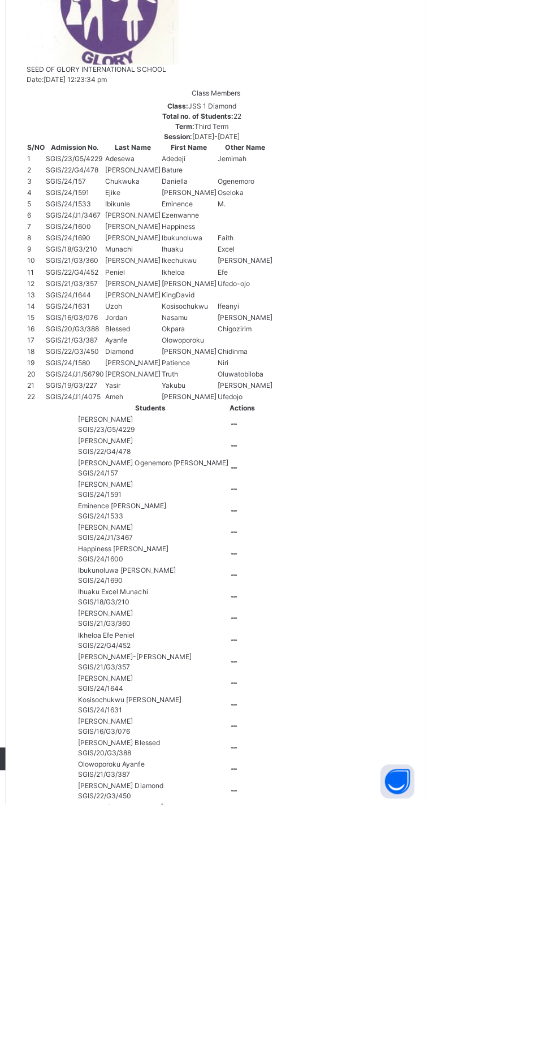
scroll to position [109, 0]
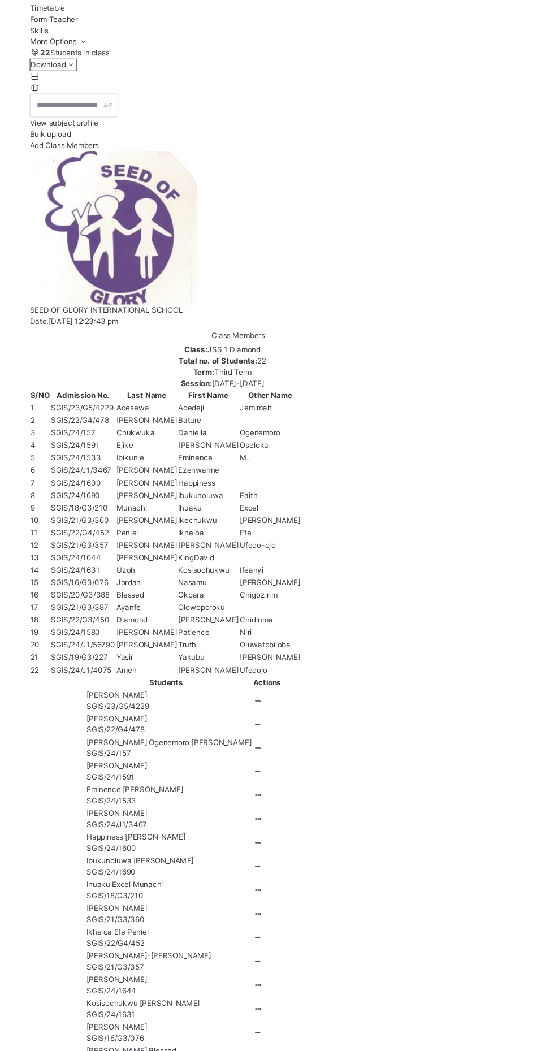
scroll to position [88, 0]
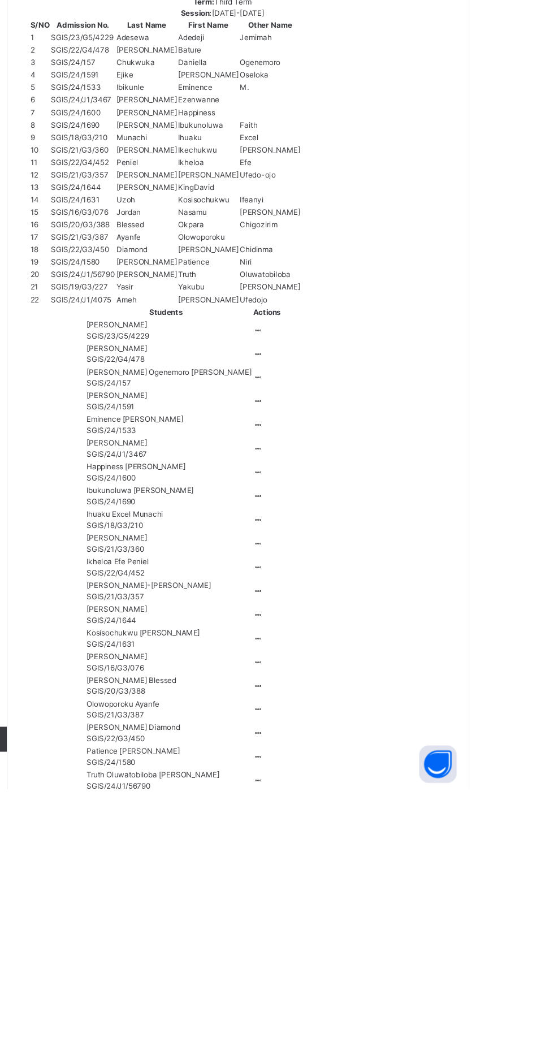
scroll to position [2, 0]
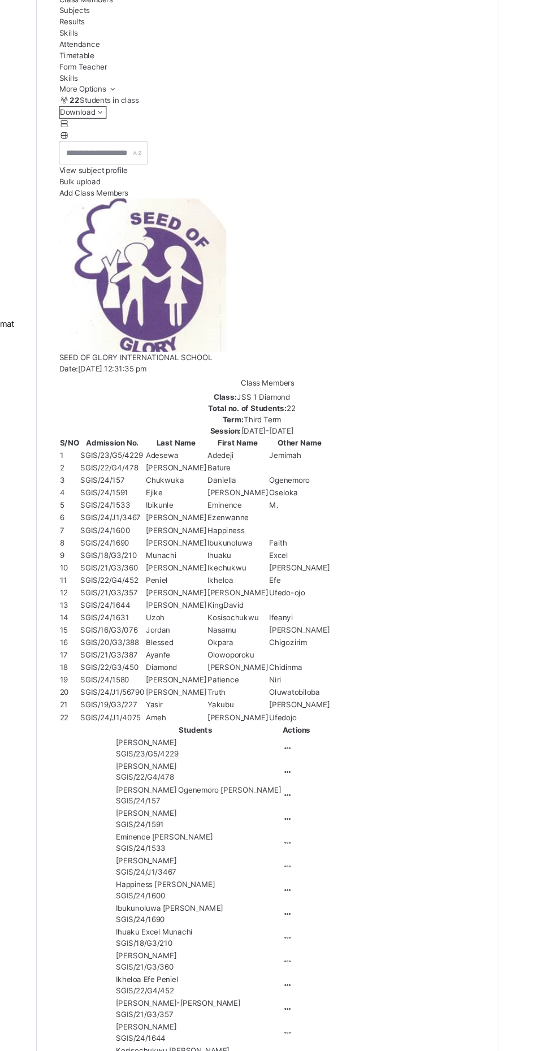
scroll to position [93, 0]
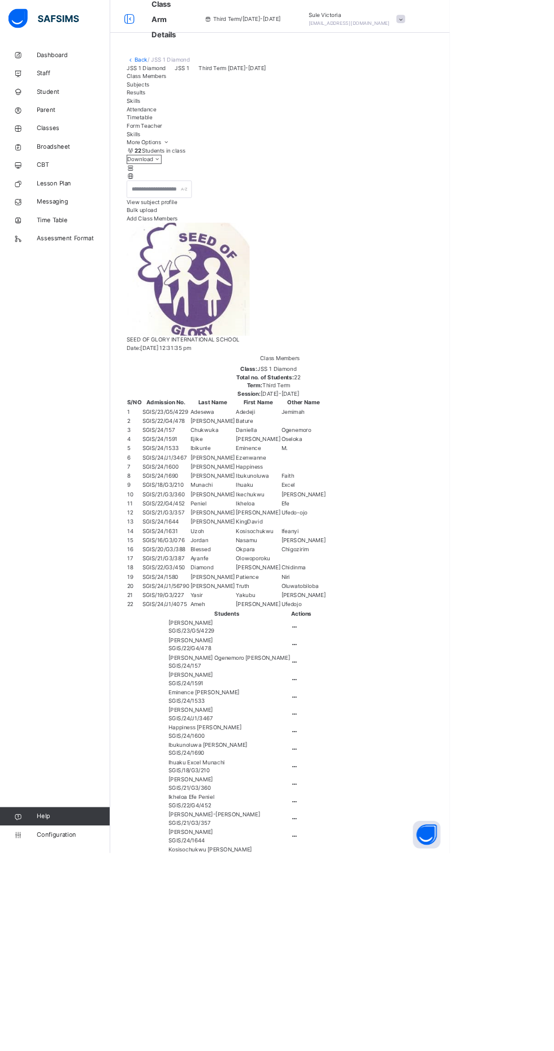
scroll to position [0, 0]
